Goal: Transaction & Acquisition: Purchase product/service

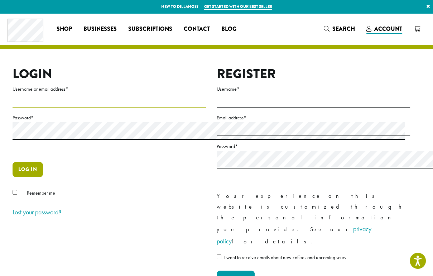
type input "**********"
click at [32, 177] on button "Log in" at bounding box center [28, 169] width 30 height 15
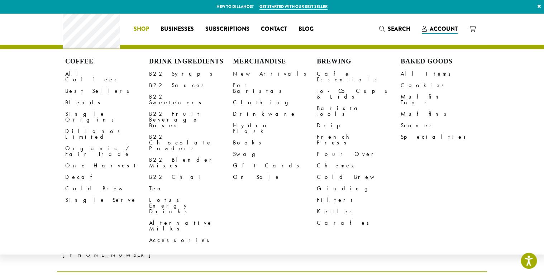
click at [134, 32] on span "Shop" at bounding box center [141, 29] width 15 height 9
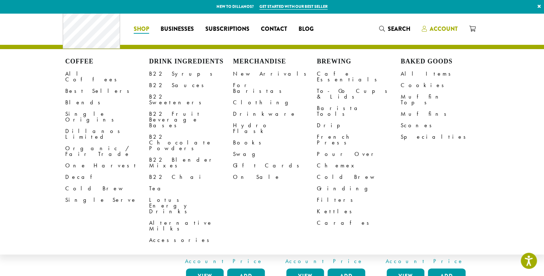
click at [458, 29] on span "Account" at bounding box center [444, 29] width 28 height 8
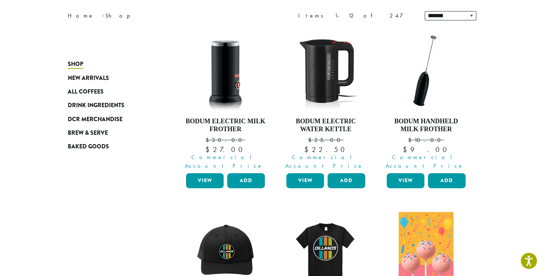
scroll to position [191, 0]
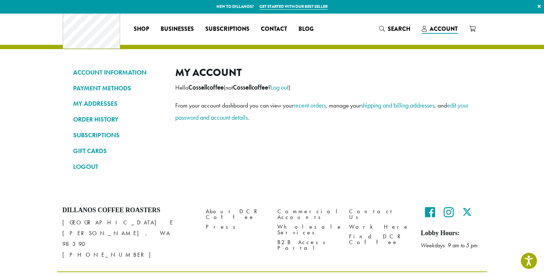
scroll to position [42, 0]
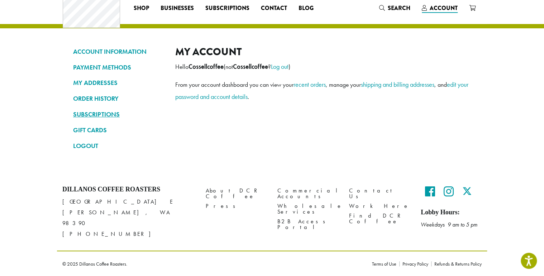
click at [73, 108] on link "SUBSCRIPTIONS" at bounding box center [118, 114] width 91 height 12
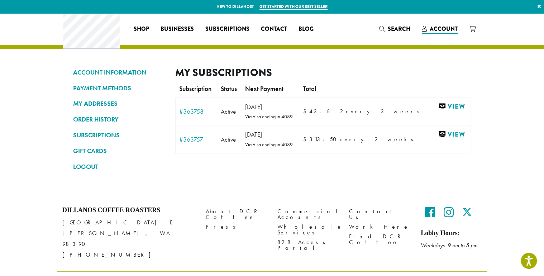
click at [467, 139] on link "View" at bounding box center [452, 134] width 29 height 9
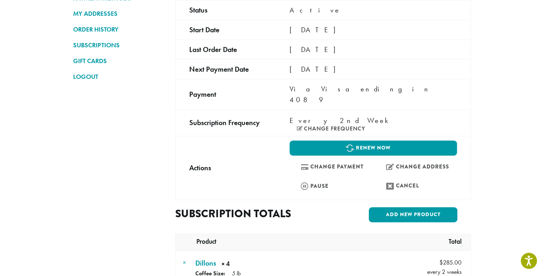
scroll to position [95, 0]
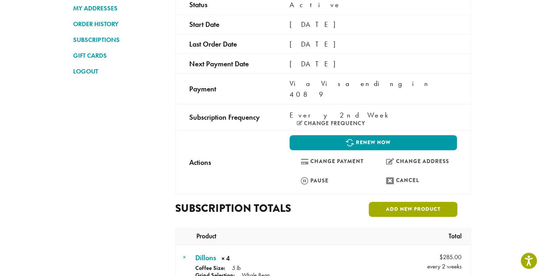
click at [457, 202] on link "Add new product" at bounding box center [413, 209] width 89 height 15
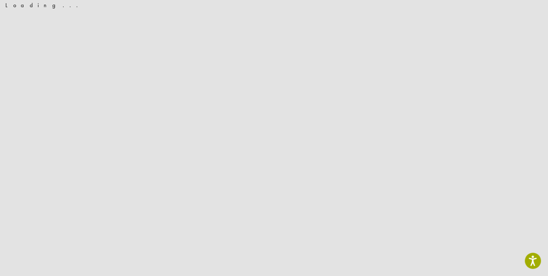
scroll to position [0, 0]
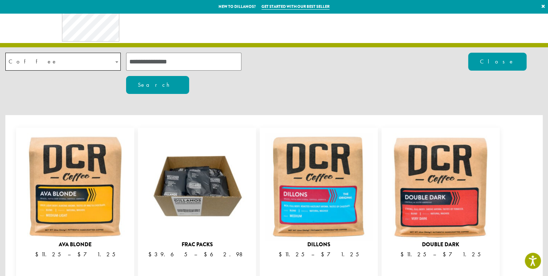
click at [154, 67] on input "search" at bounding box center [183, 62] width 115 height 18
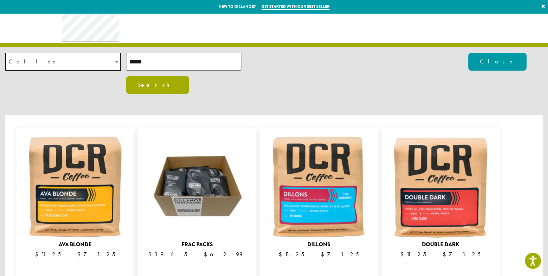
type input "*****"
click at [189, 76] on button "Search" at bounding box center [157, 85] width 63 height 18
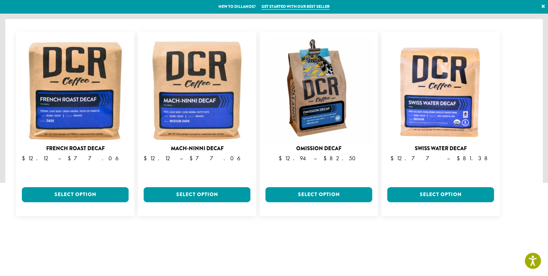
scroll to position [95, 0]
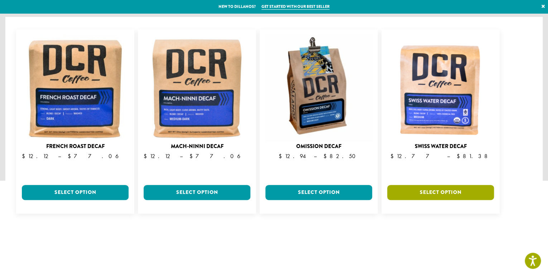
click at [438, 199] on link "Select option" at bounding box center [440, 192] width 107 height 15
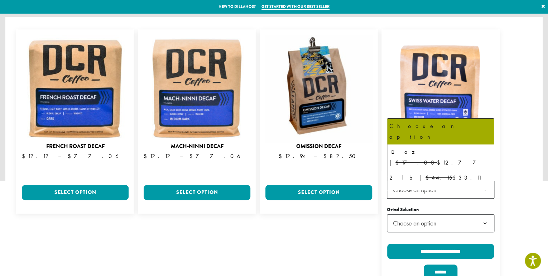
click at [485, 198] on b at bounding box center [486, 190] width 18 height 18
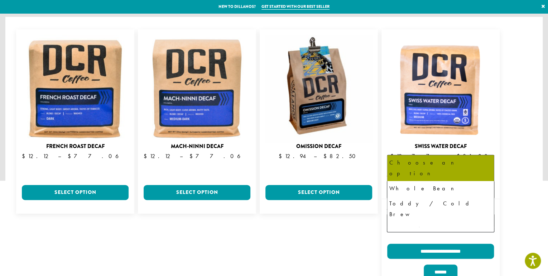
click at [486, 233] on b at bounding box center [486, 224] width 18 height 18
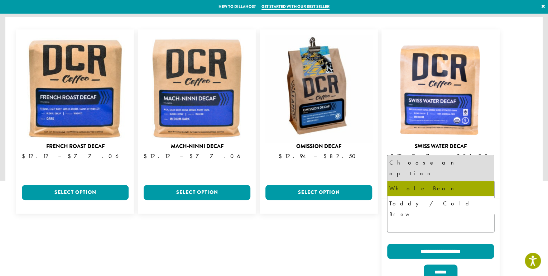
select select "*********"
select select "**********"
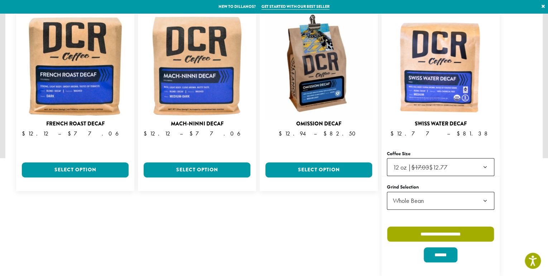
click at [462, 229] on input "**********" at bounding box center [440, 234] width 107 height 15
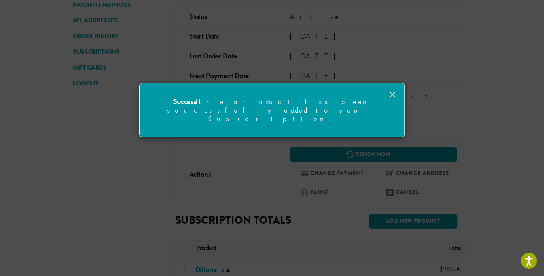
scroll to position [96, 0]
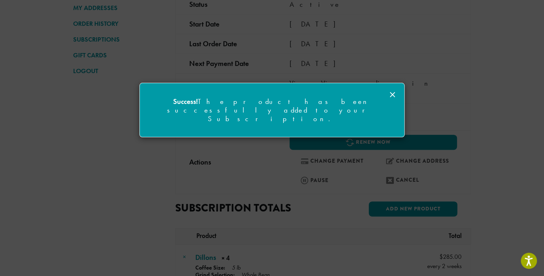
click at [389, 95] on icon at bounding box center [392, 94] width 9 height 9
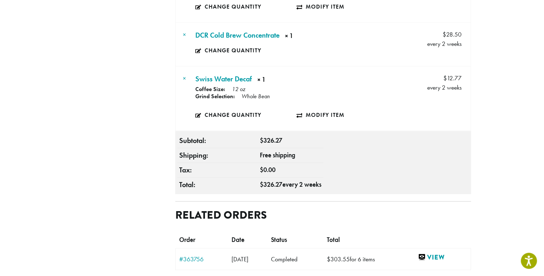
scroll to position [478, 0]
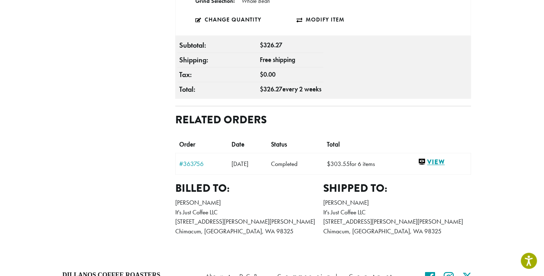
click at [467, 165] on link "View" at bounding box center [442, 161] width 49 height 9
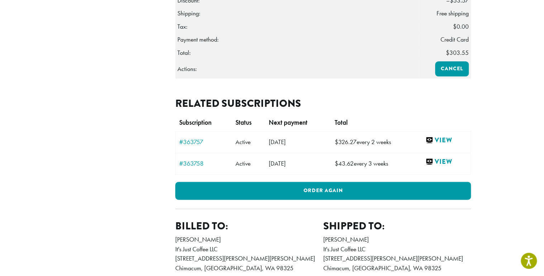
scroll to position [478, 0]
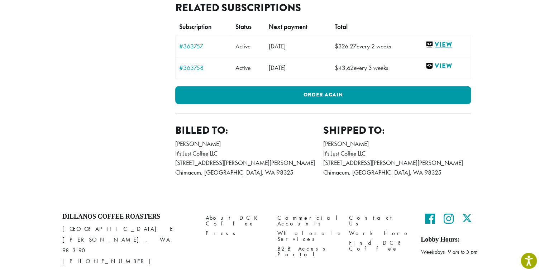
click at [467, 49] on link "View" at bounding box center [446, 44] width 42 height 9
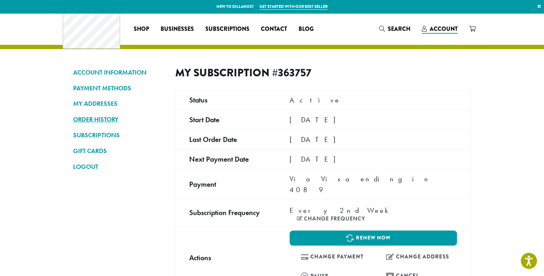
click at [73, 124] on link "ORDER HISTORY" at bounding box center [118, 119] width 91 height 12
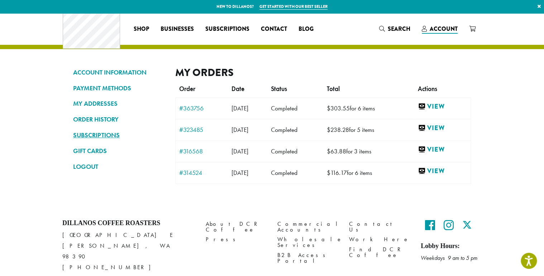
click at [73, 139] on link "SUBSCRIPTIONS" at bounding box center [118, 135] width 91 height 12
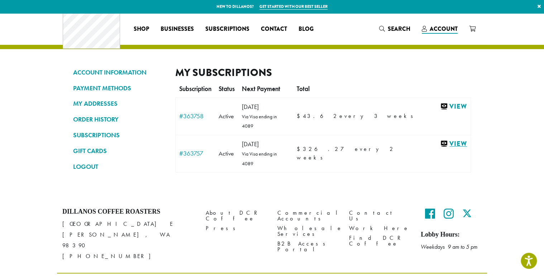
click at [467, 148] on link "View" at bounding box center [453, 143] width 27 height 9
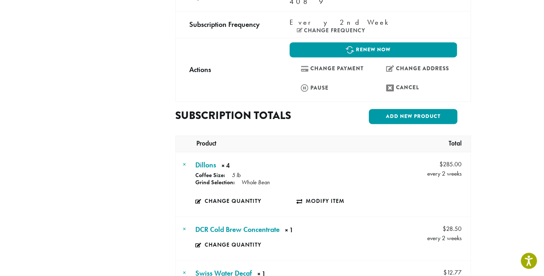
scroll to position [95, 0]
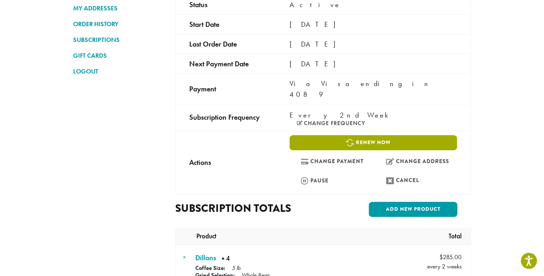
click at [434, 135] on link "Renew now" at bounding box center [373, 142] width 167 height 15
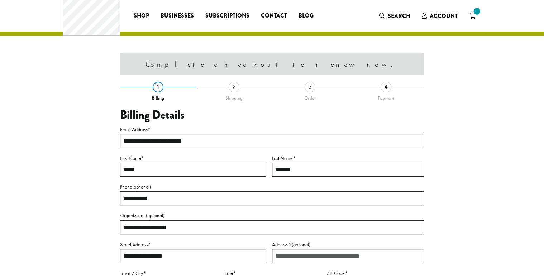
select select "**"
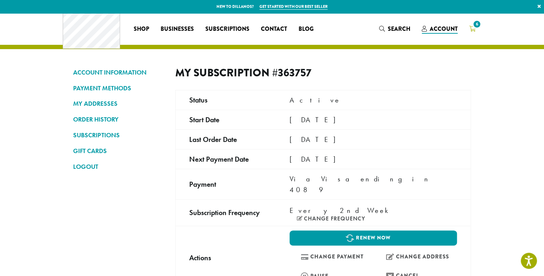
click at [482, 25] on span "6" at bounding box center [477, 24] width 10 height 10
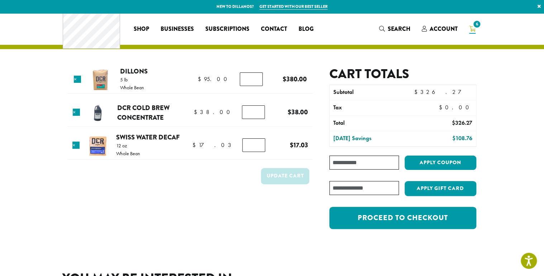
click at [399, 170] on input "Coupon:" at bounding box center [364, 163] width 70 height 14
type input "********"
click at [476, 170] on button "Apply coupon" at bounding box center [441, 163] width 72 height 15
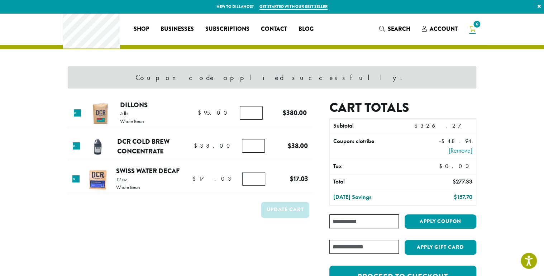
scroll to position [95, 0]
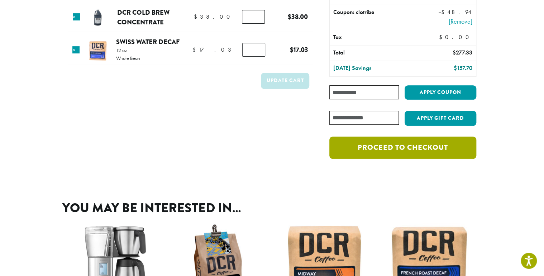
click at [453, 159] on link "Proceed to checkout" at bounding box center [402, 148] width 147 height 22
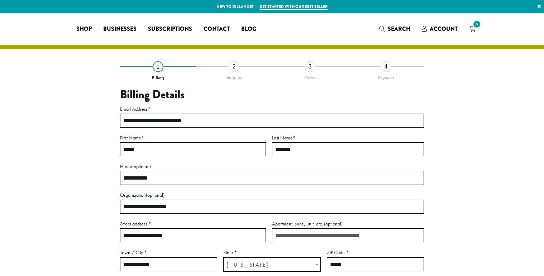
select select "**"
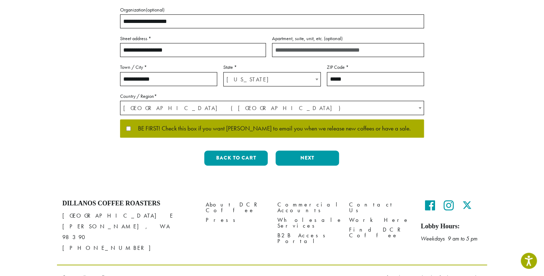
scroll to position [191, 0]
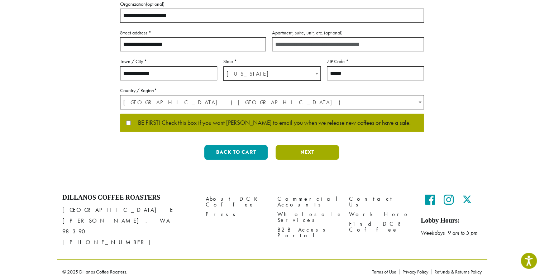
click at [324, 160] on button "Next" at bounding box center [307, 152] width 63 height 15
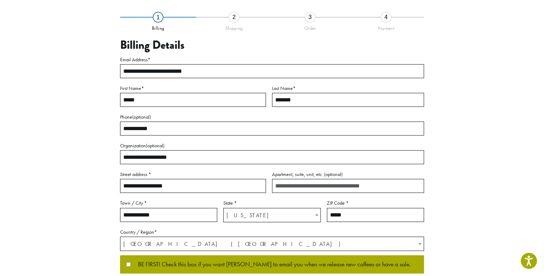
scroll to position [47, 0]
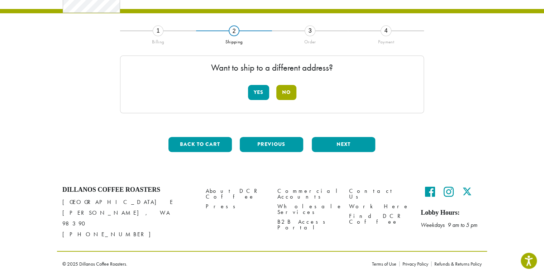
click at [293, 92] on button "No" at bounding box center [286, 92] width 20 height 15
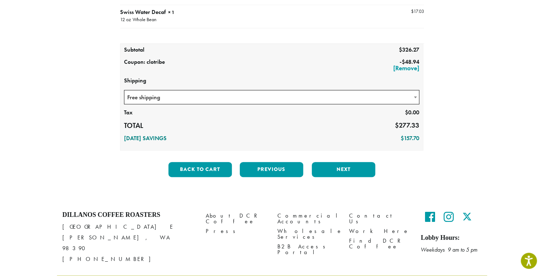
scroll to position [142, 0]
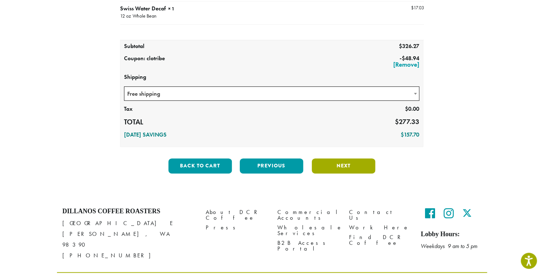
click at [356, 173] on button "Next" at bounding box center [343, 165] width 63 height 15
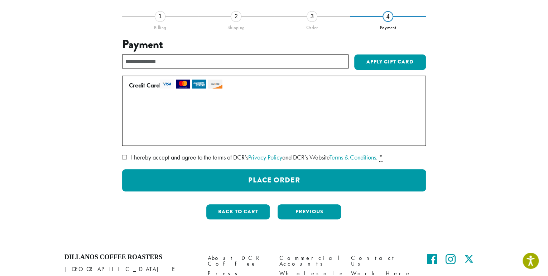
scroll to position [47, 0]
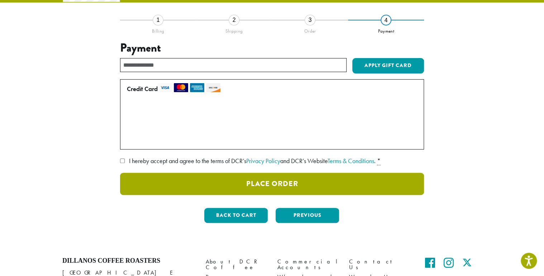
click at [303, 195] on button "Place Order" at bounding box center [272, 184] width 304 height 22
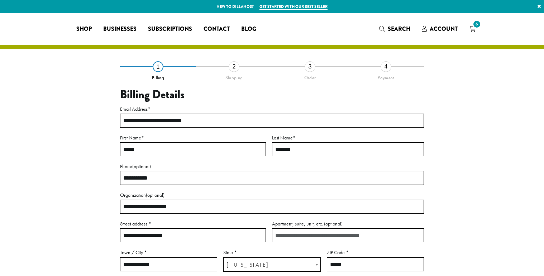
select select "**"
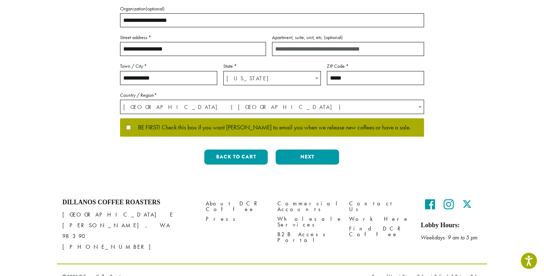
scroll to position [191, 0]
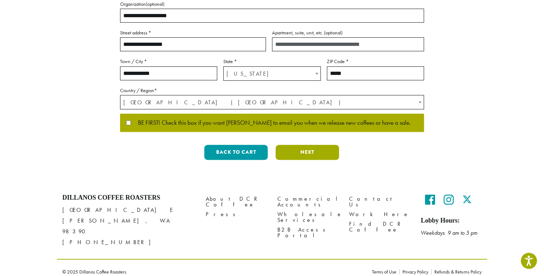
click at [318, 160] on button "Next" at bounding box center [307, 152] width 63 height 15
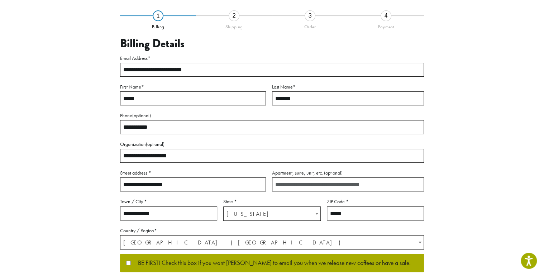
scroll to position [47, 0]
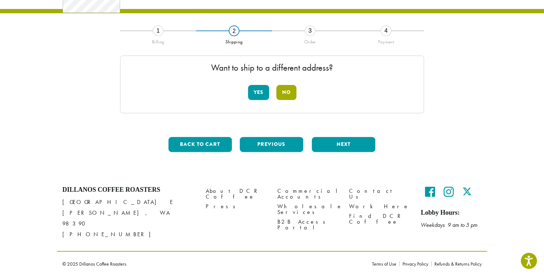
click at [295, 90] on button "No" at bounding box center [286, 92] width 20 height 15
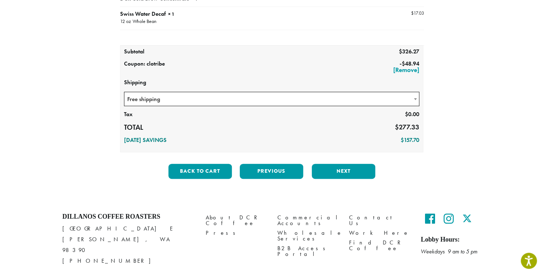
scroll to position [142, 0]
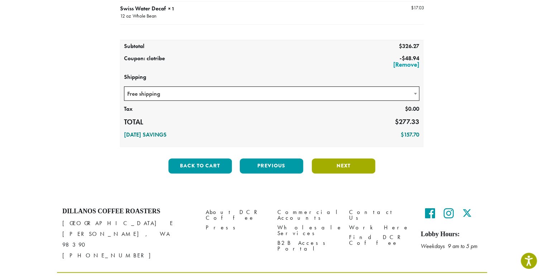
click at [364, 173] on button "Next" at bounding box center [343, 165] width 63 height 15
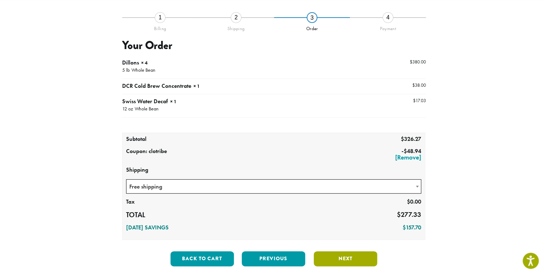
scroll to position [47, 0]
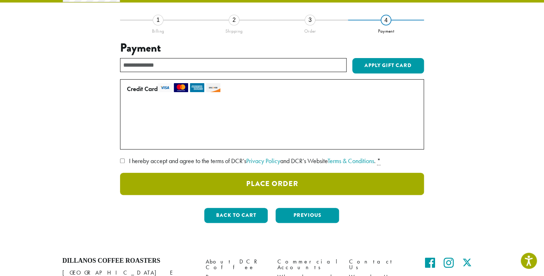
click at [315, 195] on button "Place Order" at bounding box center [272, 184] width 304 height 22
